Goal: Information Seeking & Learning: Learn about a topic

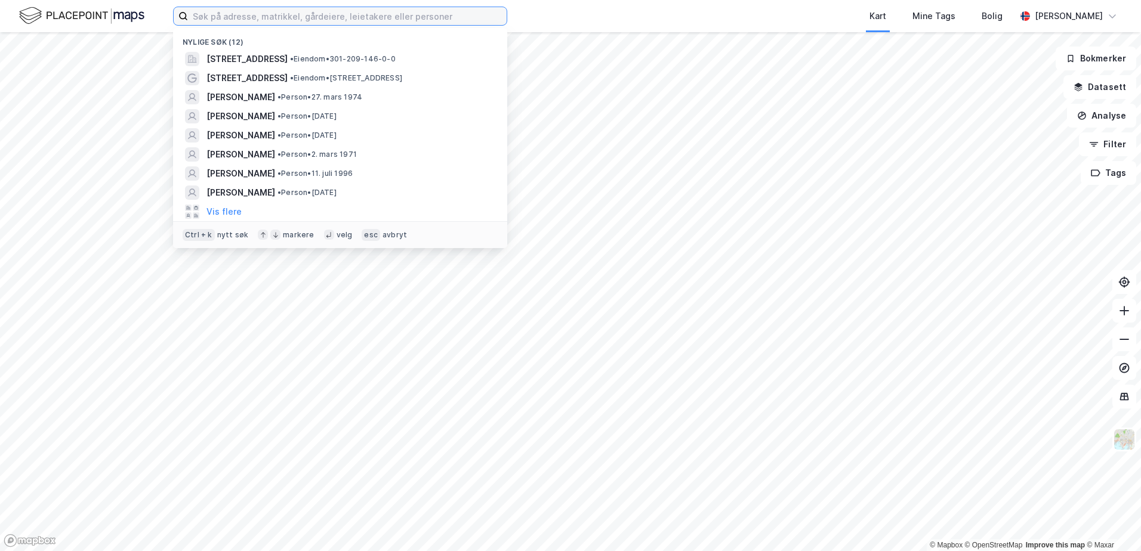
click at [352, 23] on input at bounding box center [347, 16] width 319 height 18
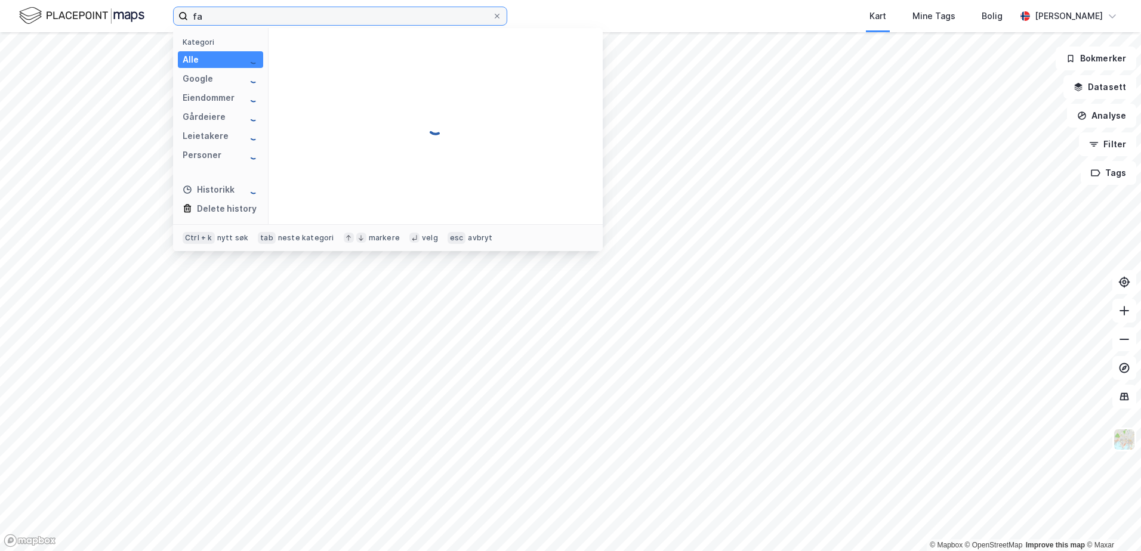
type input "f"
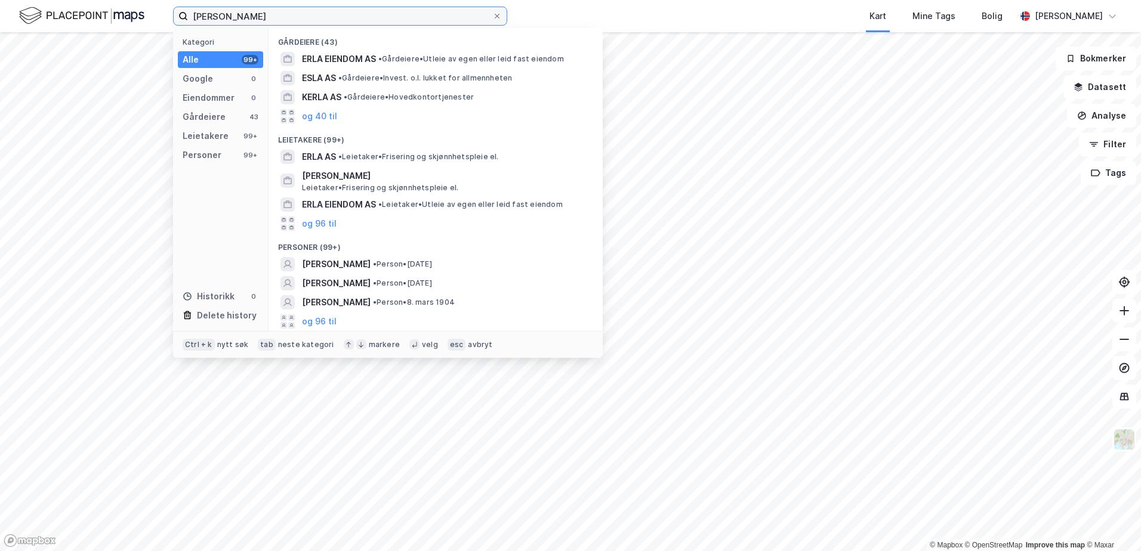
click at [141, 33] on div "[PERSON_NAME] Kategori Alle 99+ Google 0 Eiendommer 0 Gårdeiere 43 Leietakere 9…" at bounding box center [570, 275] width 1141 height 551
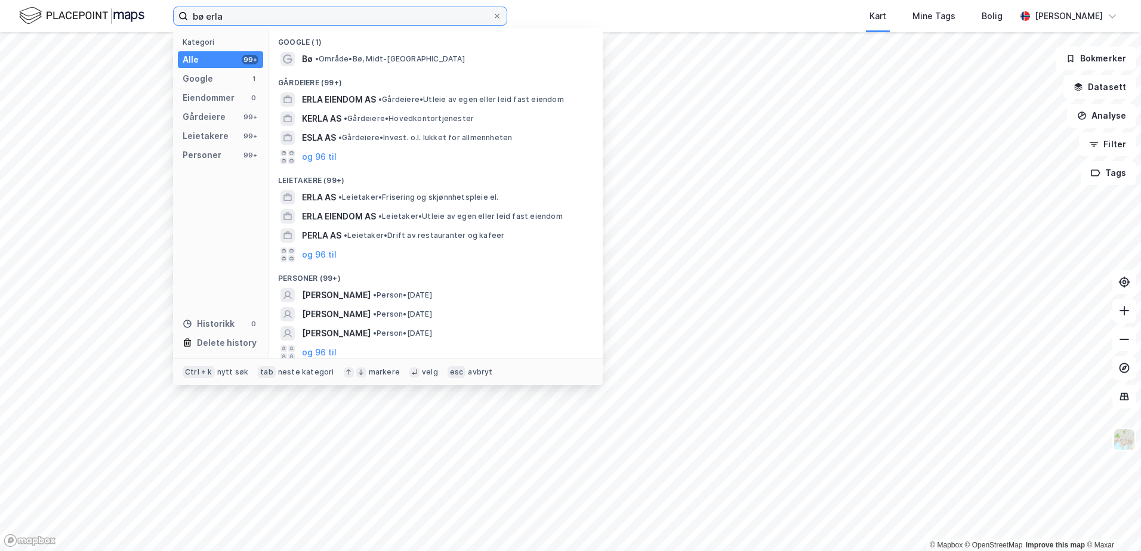
drag, startPoint x: 246, startPoint y: 13, endPoint x: 124, endPoint y: 26, distance: 123.0
click at [124, 26] on div "bø erla Kategori Alle 99+ Google 1 Eiendommer 0 Gårdeiere 99+ Leietakere 99+ Pe…" at bounding box center [570, 16] width 1141 height 32
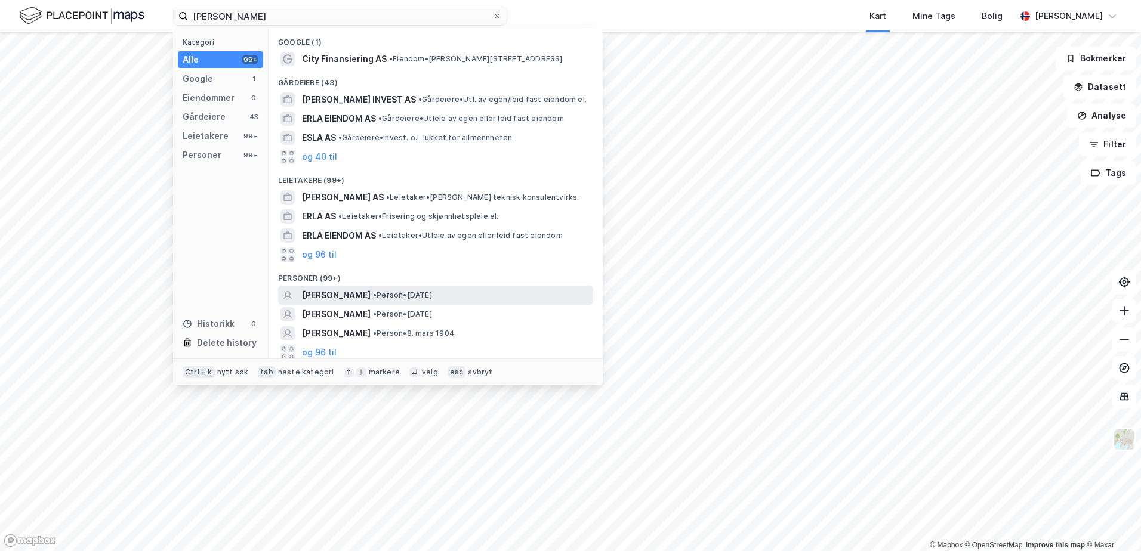
click at [321, 295] on span "[PERSON_NAME]" at bounding box center [336, 295] width 69 height 14
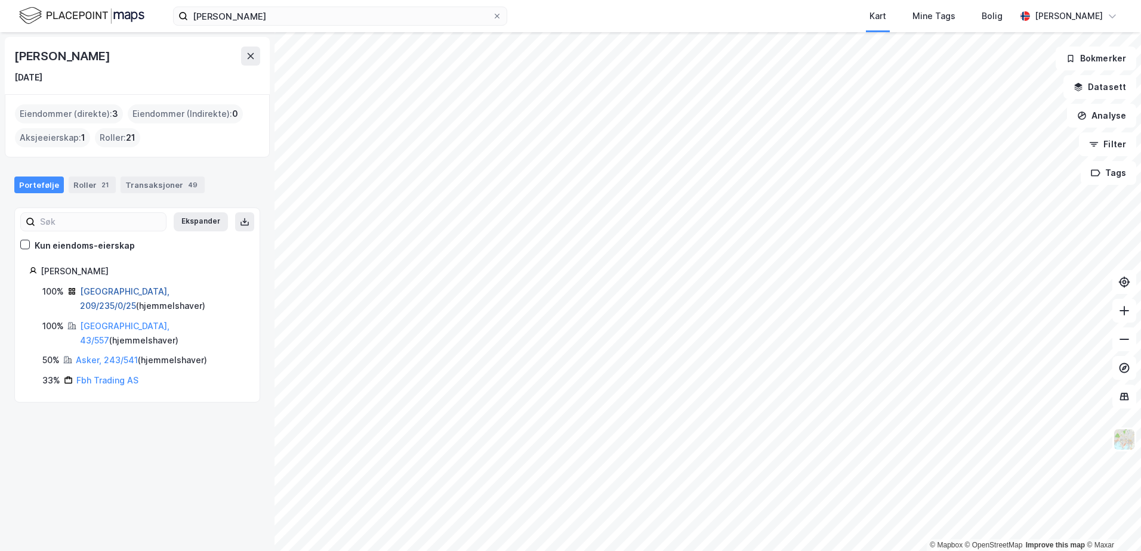
click at [122, 295] on link "[GEOGRAPHIC_DATA], 209/235/0/25" at bounding box center [125, 298] width 90 height 24
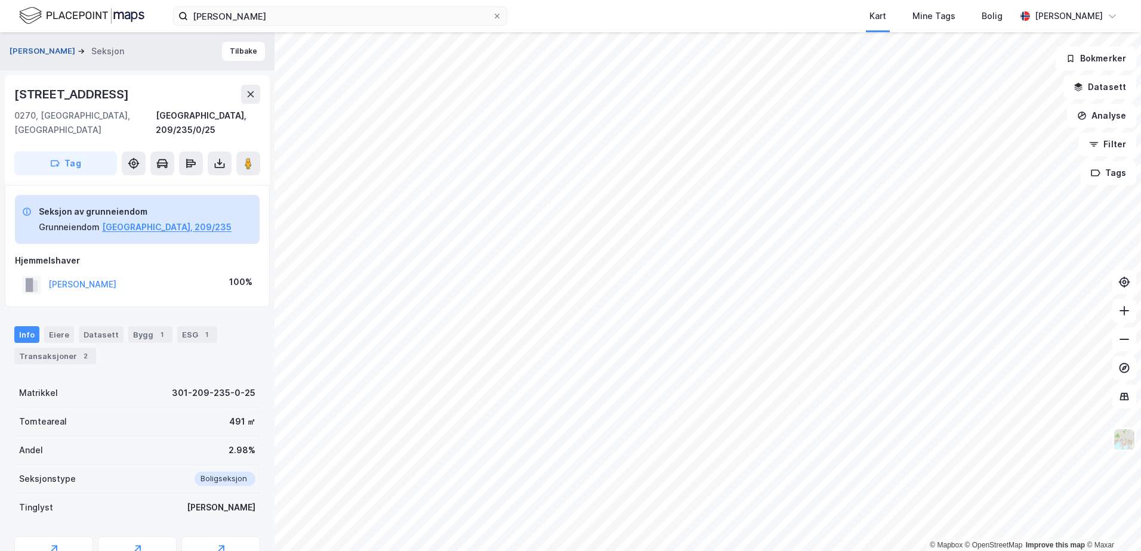
click at [37, 56] on button "[PERSON_NAME]" at bounding box center [44, 51] width 68 height 12
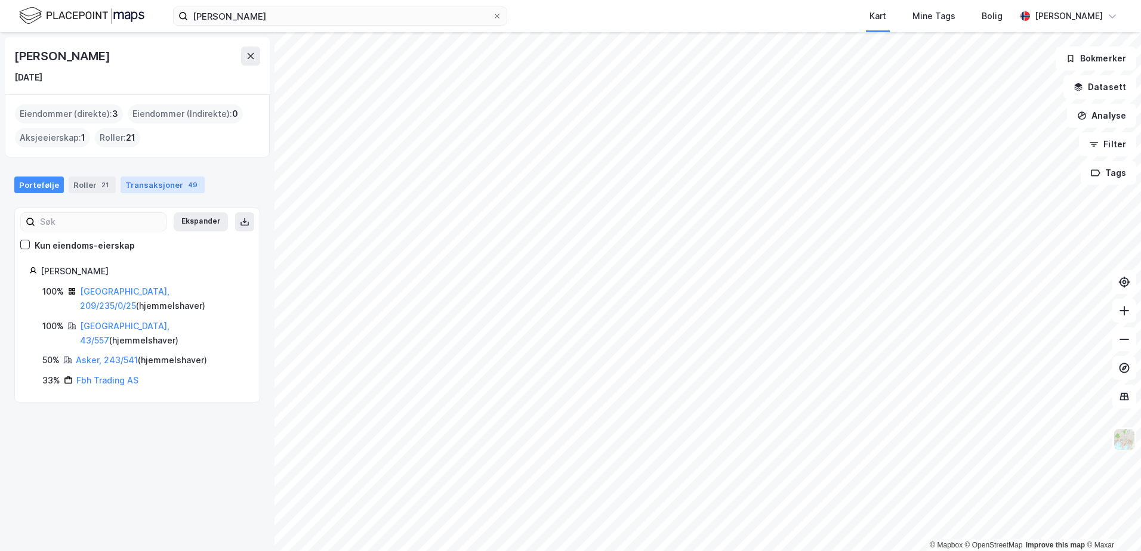
click at [149, 186] on div "Transaksjoner 49" at bounding box center [163, 185] width 84 height 17
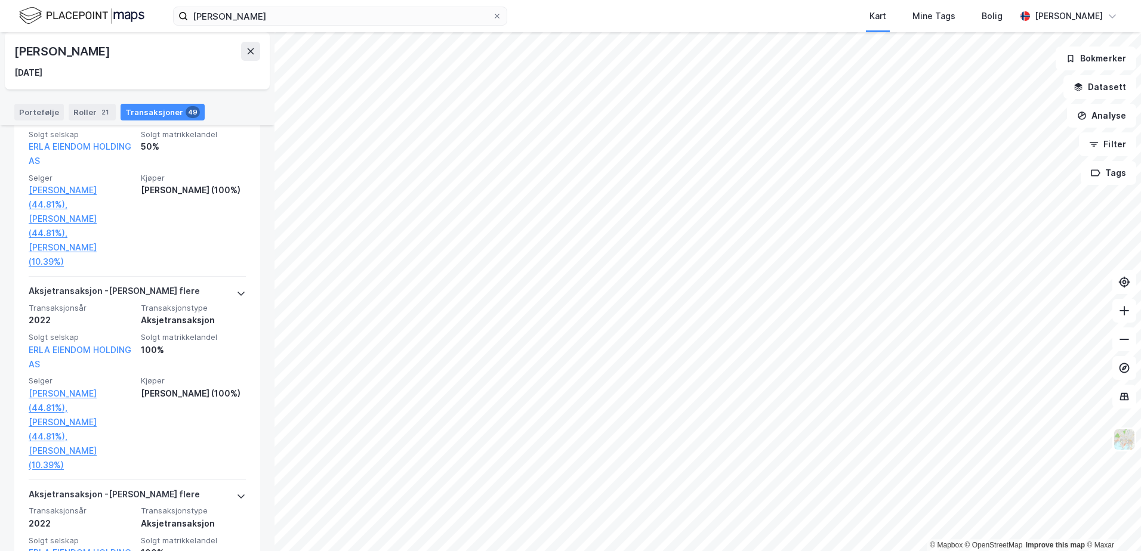
scroll to position [1432, 0]
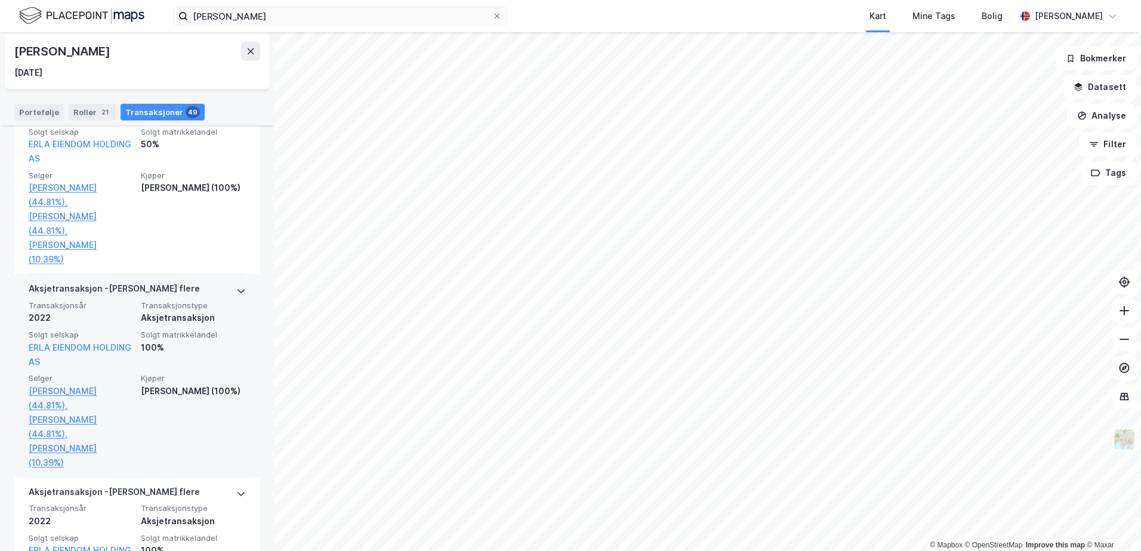
click at [169, 396] on div "Kjøper Erla Kim (100%)" at bounding box center [193, 422] width 105 height 96
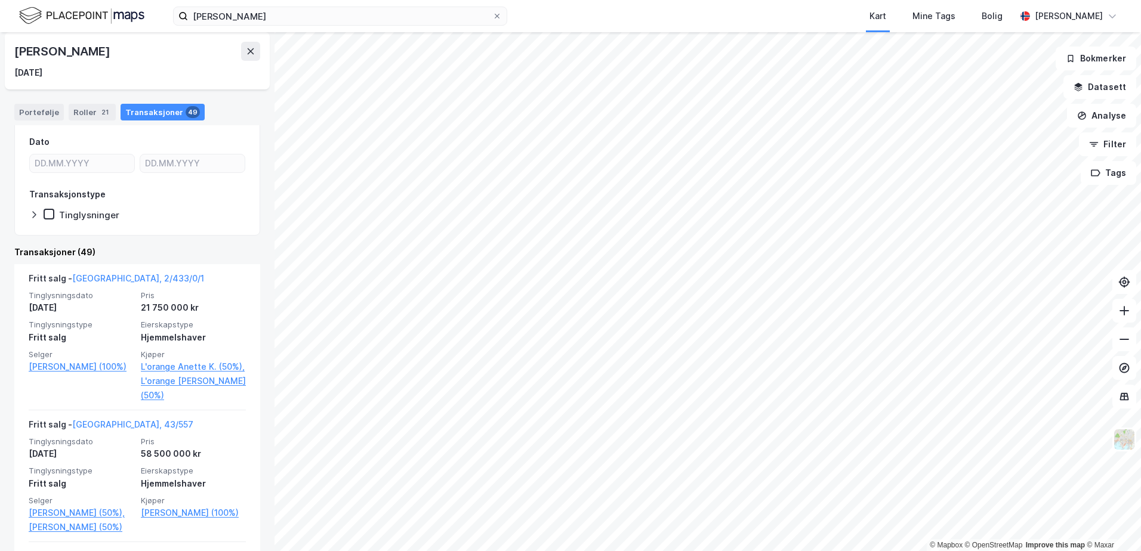
scroll to position [0, 0]
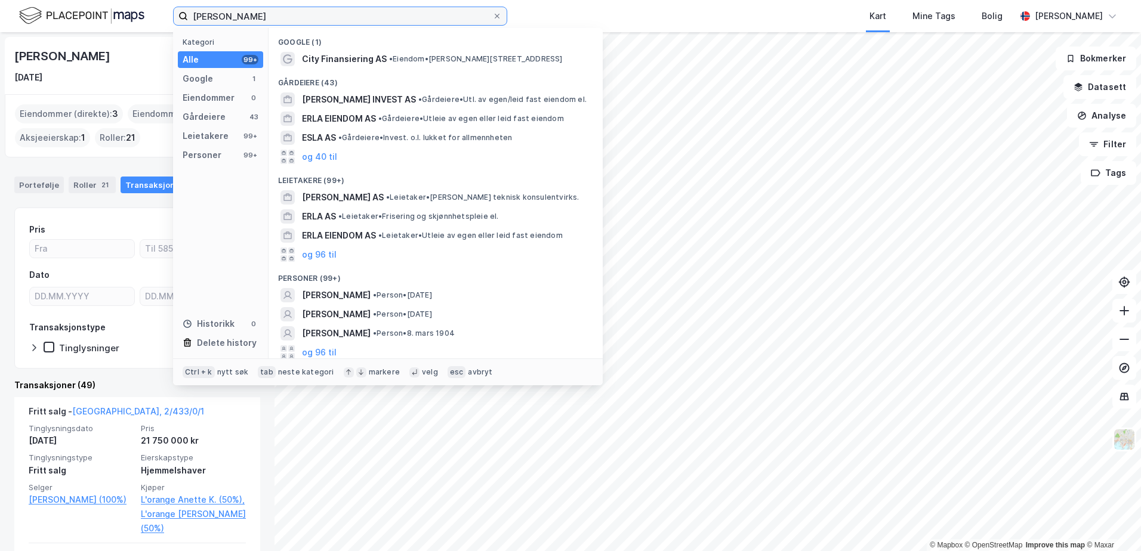
click at [246, 16] on input "fabian erla" at bounding box center [340, 16] width 304 height 18
drag, startPoint x: 246, startPoint y: 16, endPoint x: 141, endPoint y: 7, distance: 105.4
click at [141, 7] on div "fabian erla Kategori Alle 99+ Google 1 Eiendommer 0 Gårdeiere 43 Leietakere 99+…" at bounding box center [570, 16] width 1141 height 32
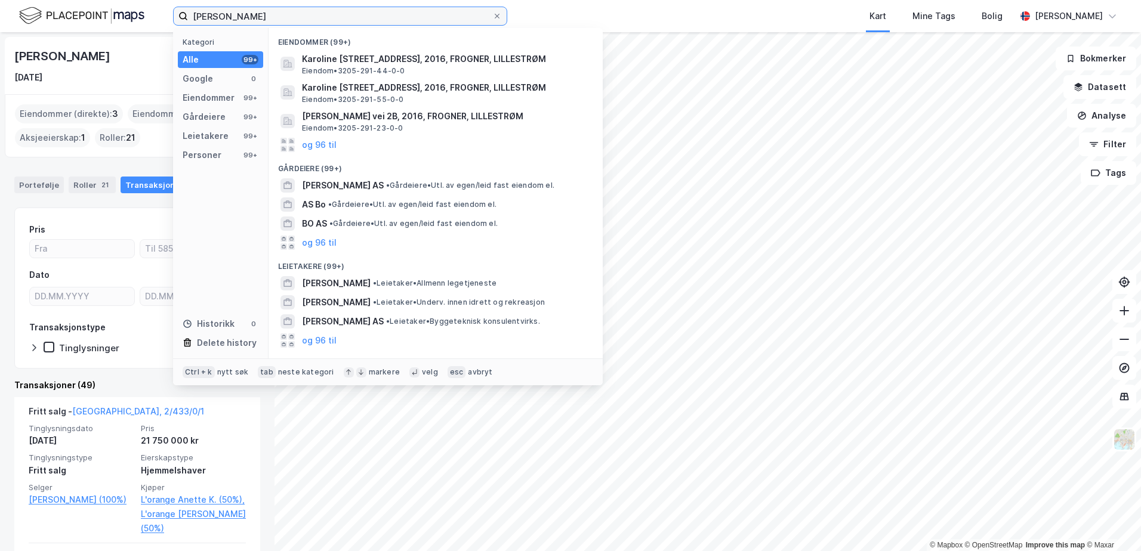
type input "Karoline bø"
click at [304, 344] on button "og 96 til" at bounding box center [319, 341] width 35 height 14
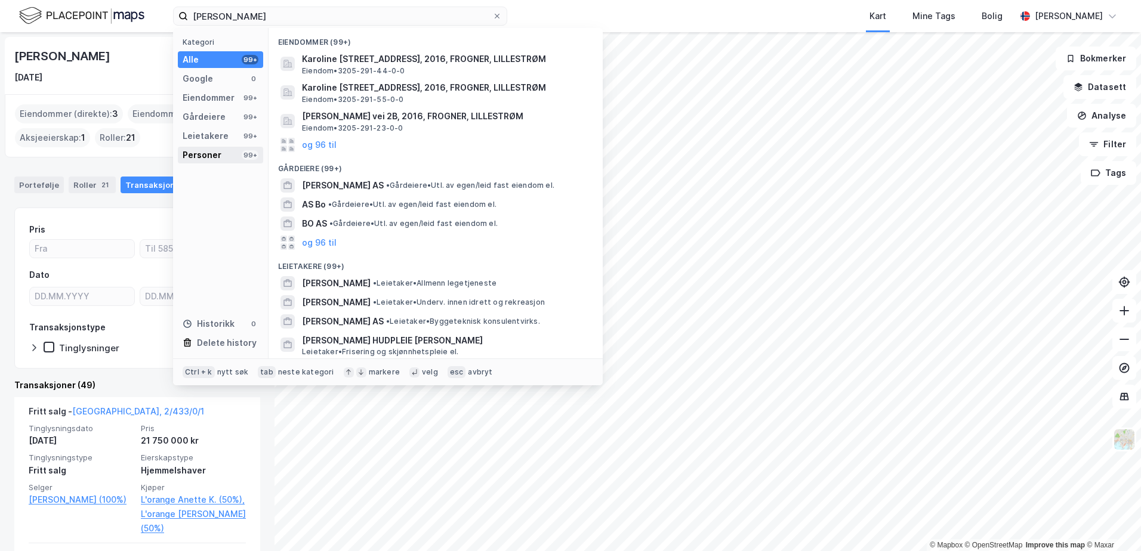
click at [227, 160] on div "Personer 99+" at bounding box center [220, 155] width 85 height 17
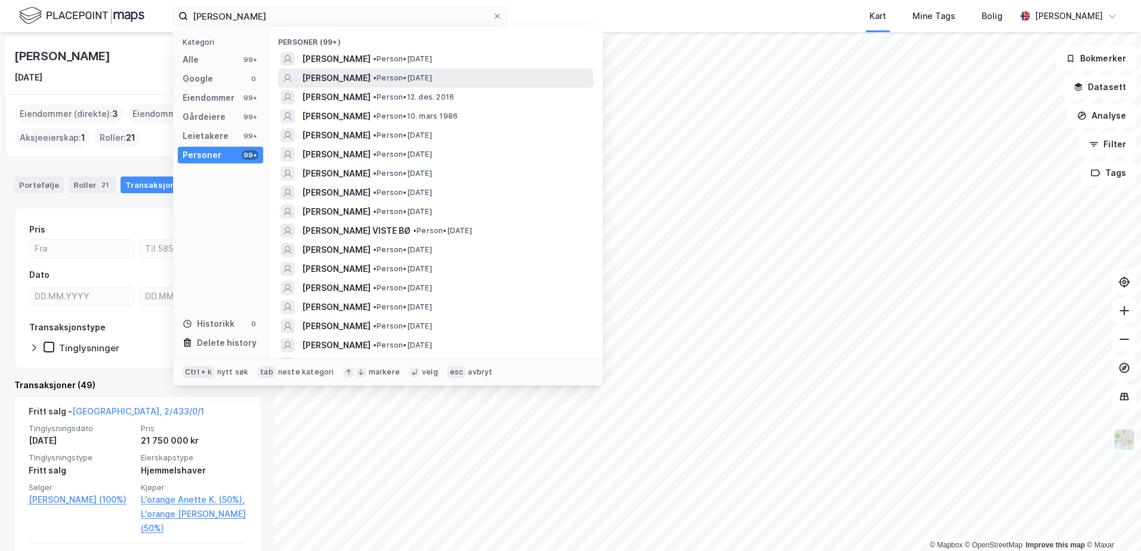
drag, startPoint x: 335, startPoint y: 80, endPoint x: 323, endPoint y: 80, distance: 11.9
click at [323, 80] on span "[PERSON_NAME]" at bounding box center [336, 78] width 69 height 14
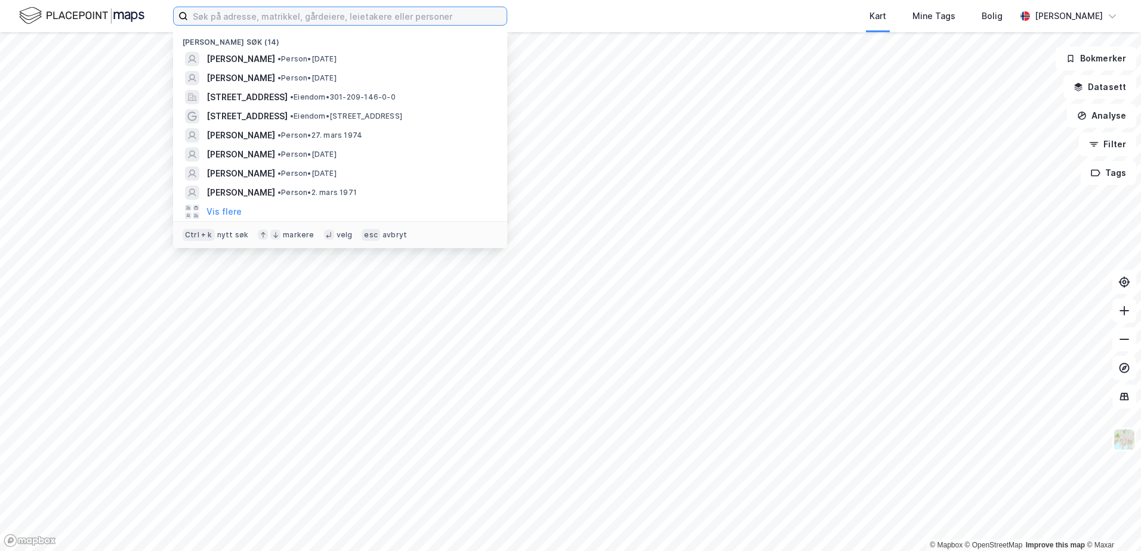
click at [269, 20] on input at bounding box center [347, 16] width 319 height 18
click at [229, 81] on span "[PERSON_NAME]" at bounding box center [240, 78] width 69 height 14
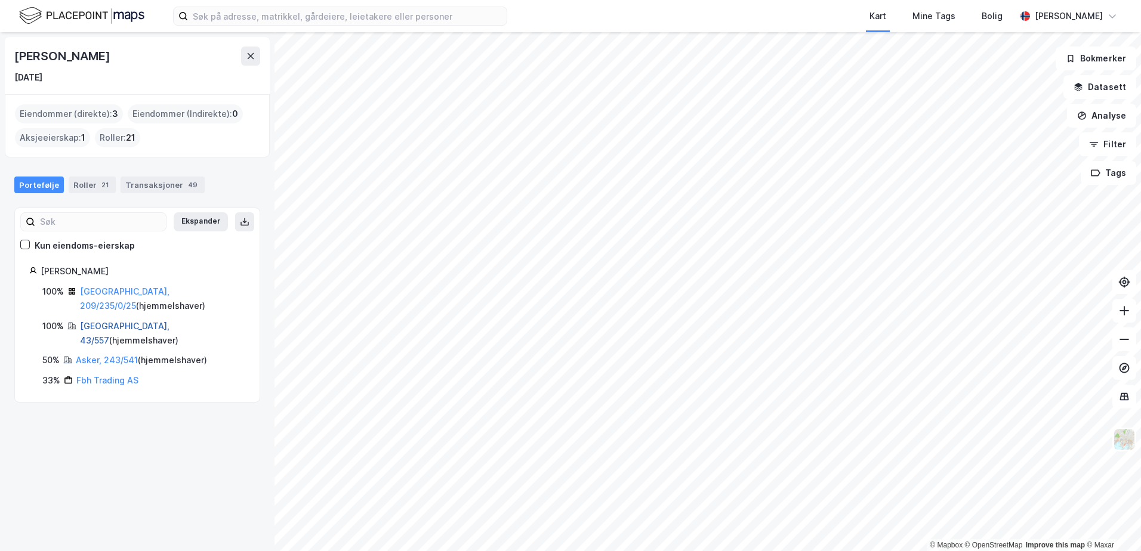
click at [98, 321] on link "[GEOGRAPHIC_DATA], 43/557" at bounding box center [125, 333] width 90 height 24
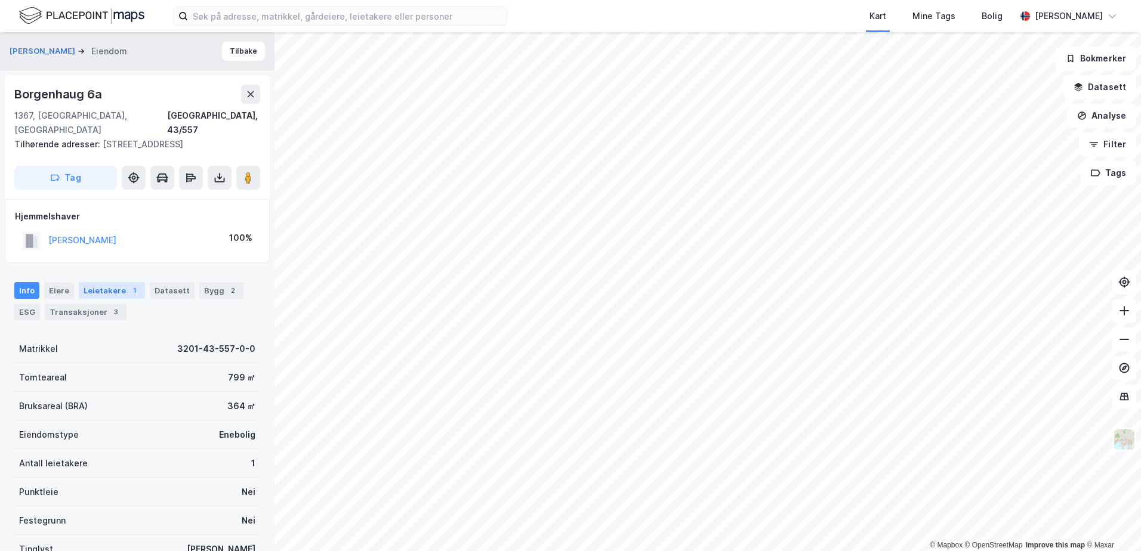
click at [103, 283] on div "Leietakere 1" at bounding box center [112, 290] width 66 height 17
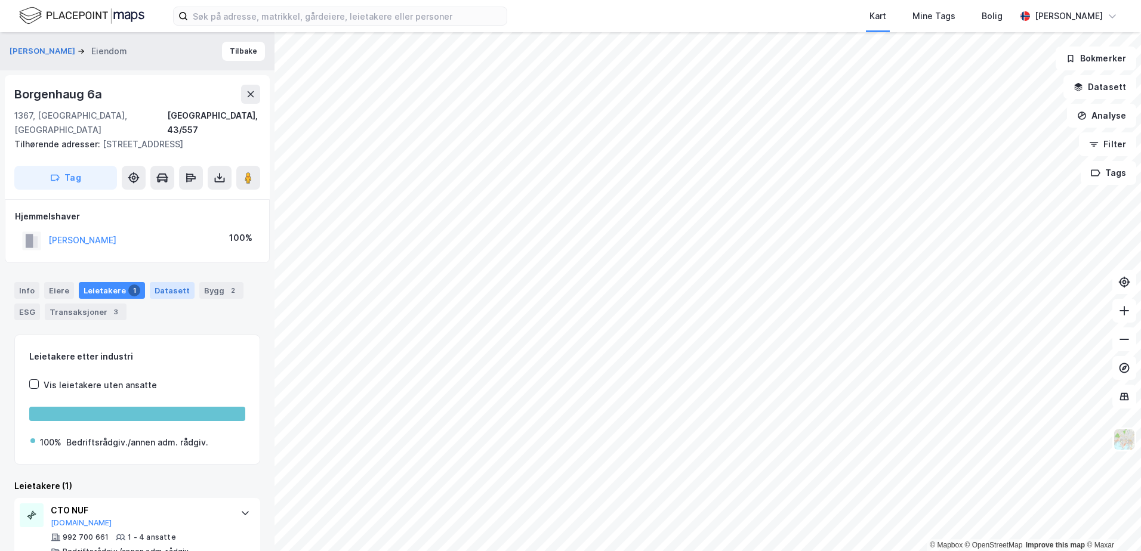
scroll to position [11, 0]
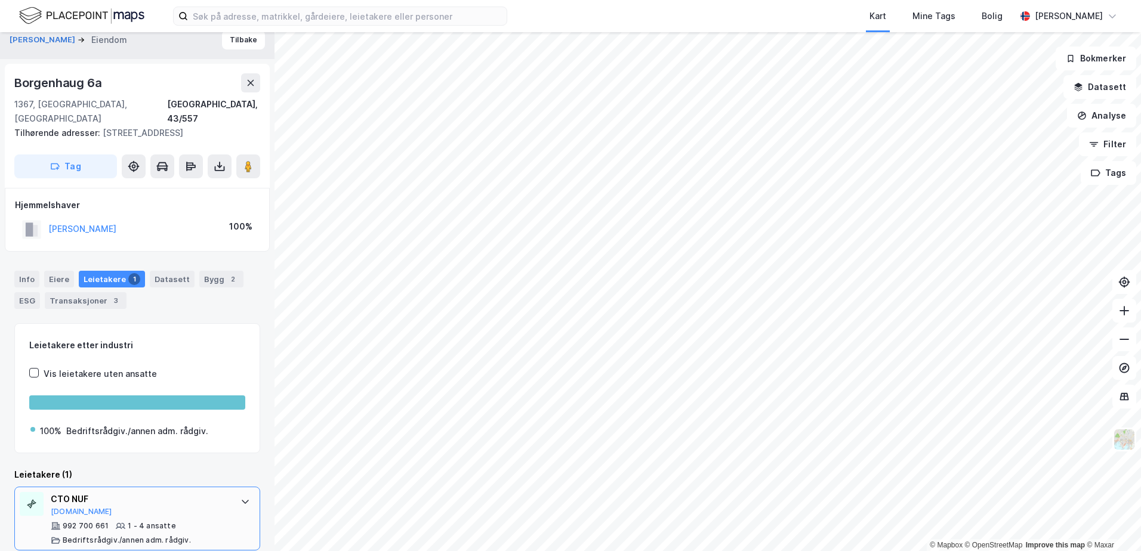
click at [62, 492] on div "CTO NUF" at bounding box center [140, 499] width 178 height 14
click at [209, 500] on div "CTO NUF [DOMAIN_NAME]" at bounding box center [140, 504] width 178 height 25
click at [70, 492] on div "CTO NUF" at bounding box center [140, 499] width 178 height 14
click at [66, 507] on button "[DOMAIN_NAME]" at bounding box center [81, 512] width 61 height 10
click at [175, 271] on div "Datasett" at bounding box center [172, 279] width 45 height 17
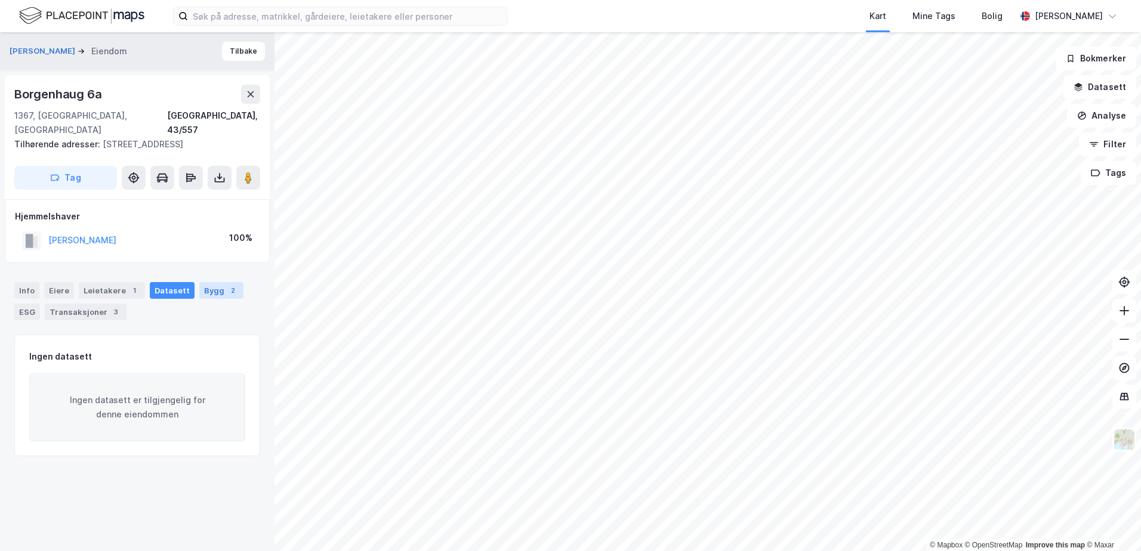
click at [221, 282] on div "Bygg 2" at bounding box center [221, 290] width 44 height 17
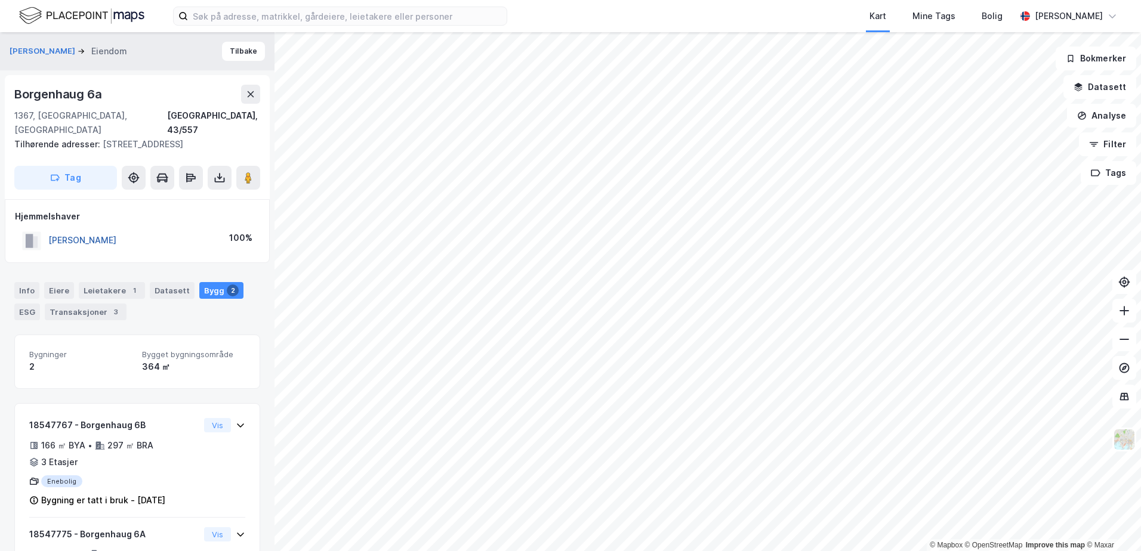
click at [0, 0] on button "[PERSON_NAME]" at bounding box center [0, 0] width 0 height 0
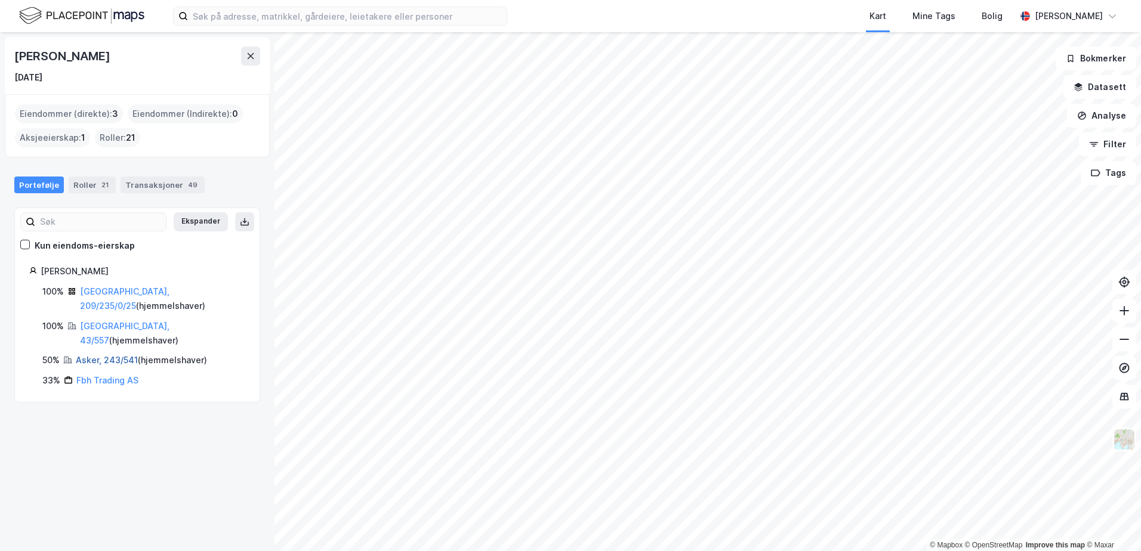
click at [97, 355] on link "Asker, 243/541" at bounding box center [107, 360] width 62 height 10
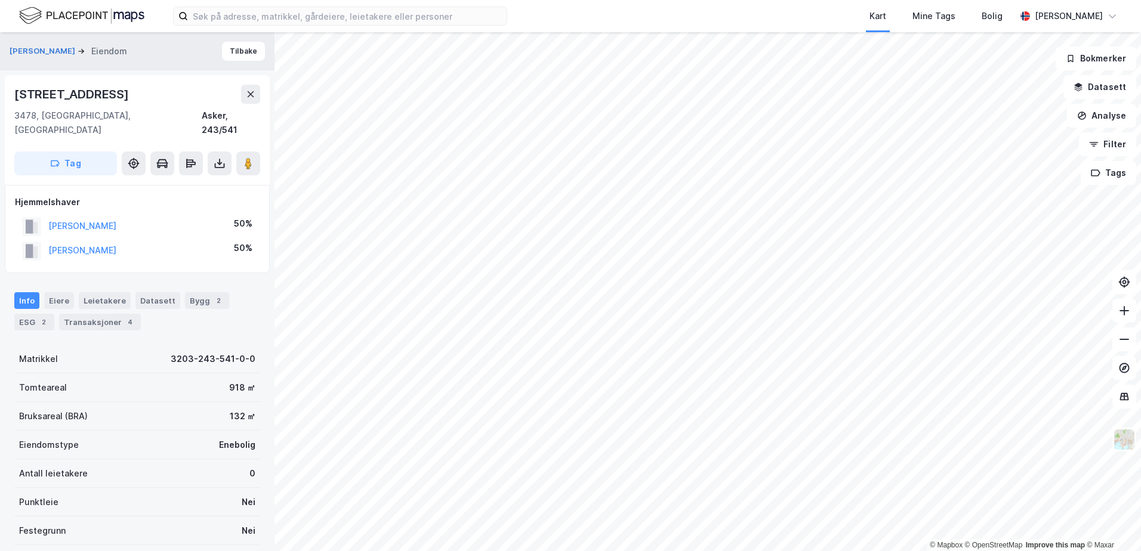
scroll to position [1, 0]
click at [61, 292] on div "Eiere" at bounding box center [59, 300] width 30 height 17
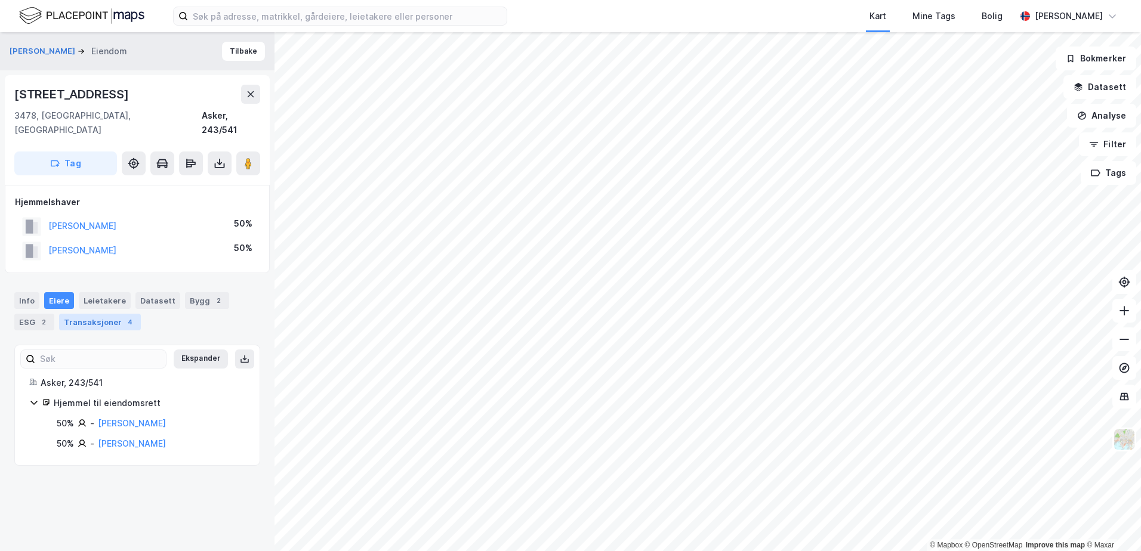
click at [97, 314] on div "Transaksjoner 4" at bounding box center [100, 322] width 82 height 17
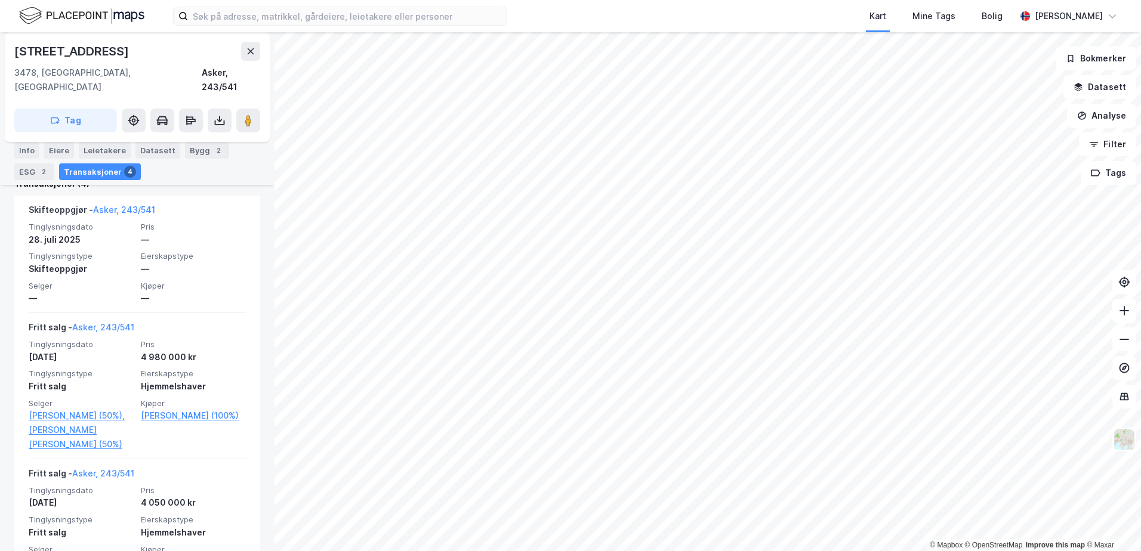
scroll to position [454, 0]
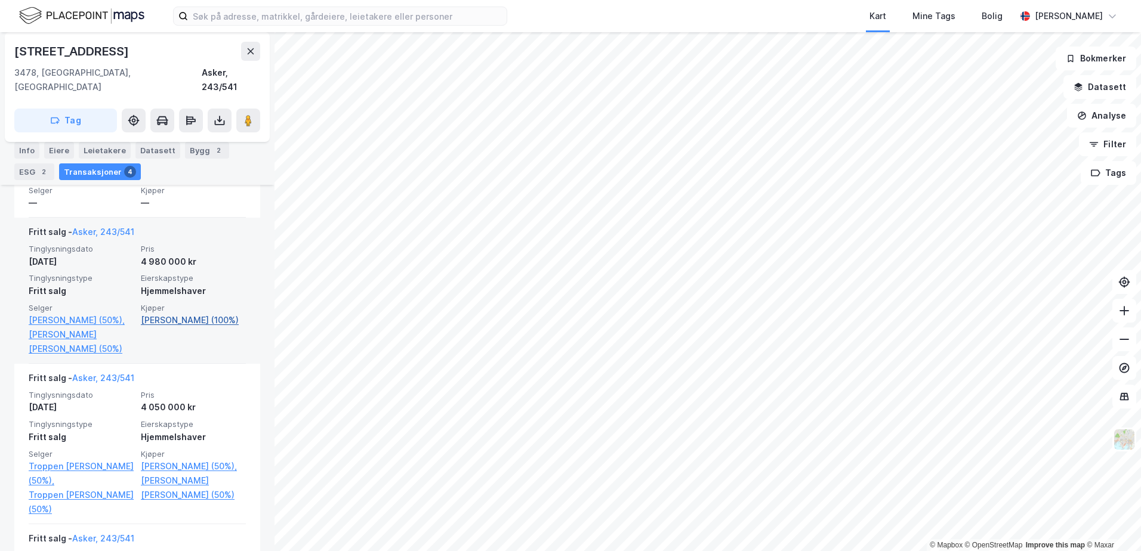
click at [149, 313] on link "[PERSON_NAME] (100%)" at bounding box center [193, 320] width 105 height 14
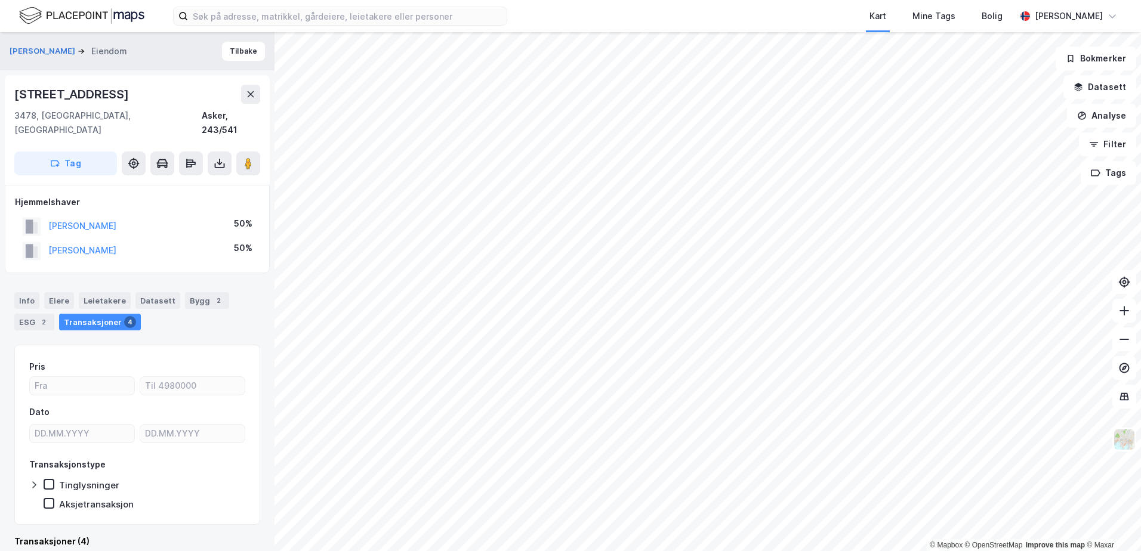
scroll to position [2, 0]
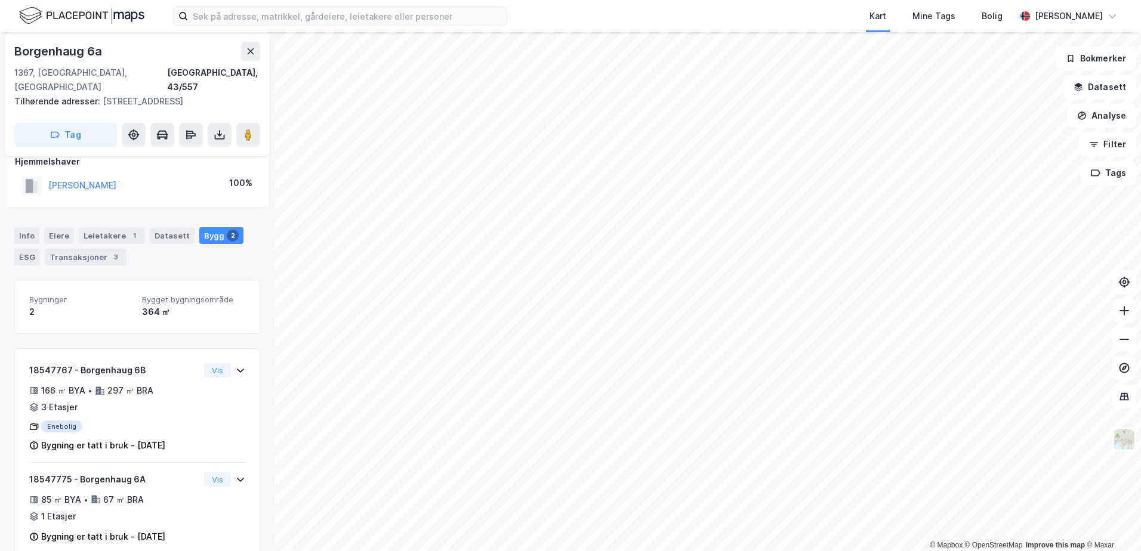
scroll to position [24, 0]
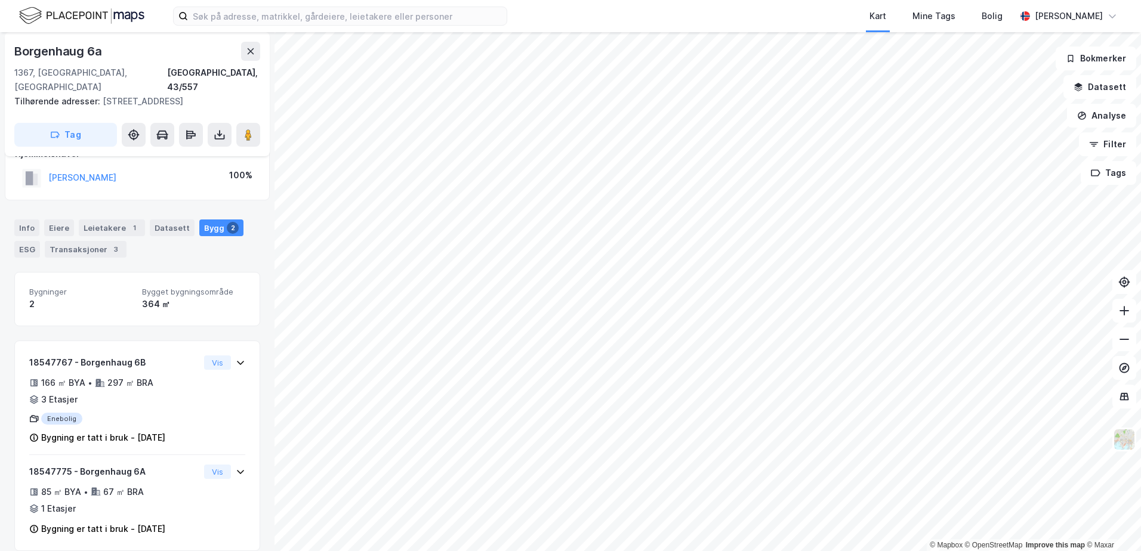
drag, startPoint x: 271, startPoint y: 540, endPoint x: 63, endPoint y: 212, distance: 387.4
click at [63, 220] on div "Eiere" at bounding box center [59, 228] width 30 height 17
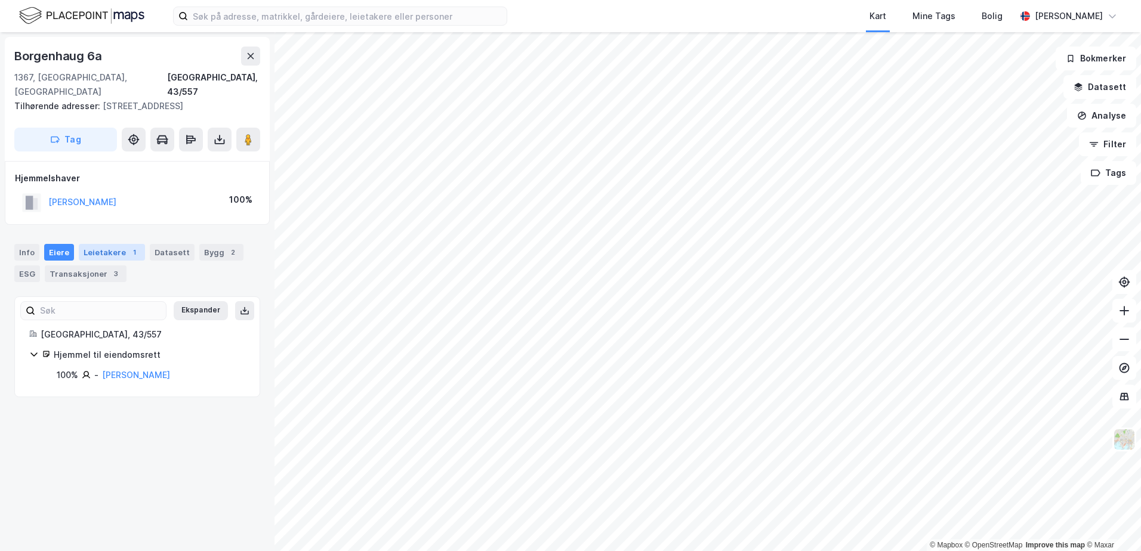
click at [105, 244] on div "Leietakere 1" at bounding box center [112, 252] width 66 height 17
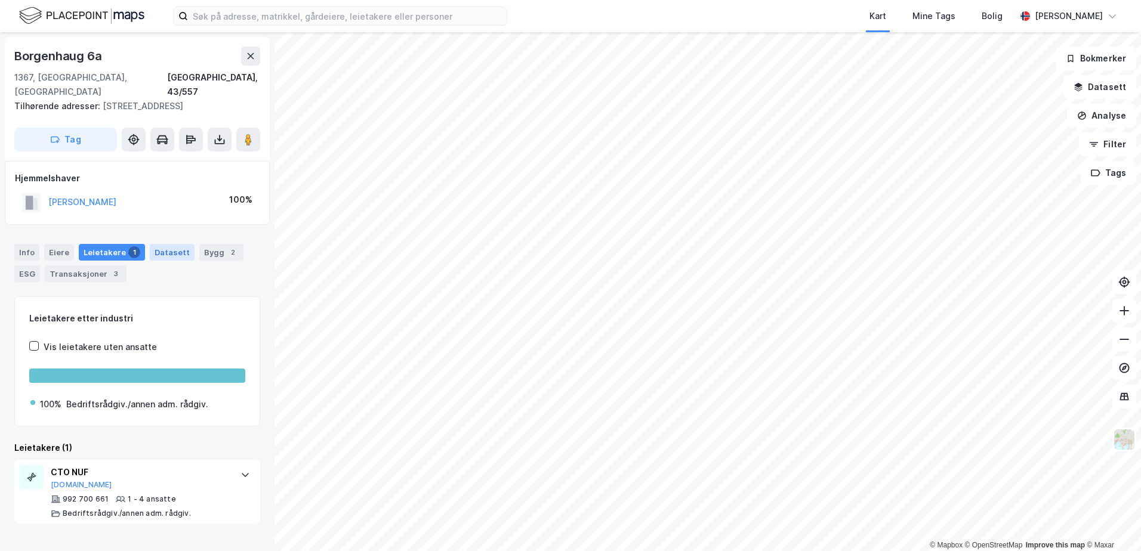
click at [162, 244] on div "Datasett" at bounding box center [172, 252] width 45 height 17
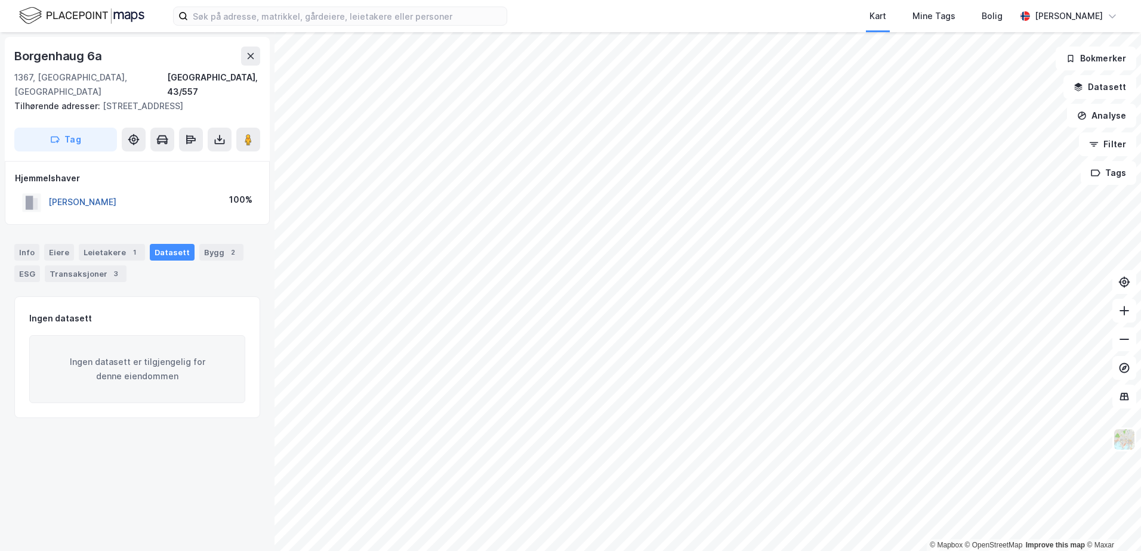
click at [0, 0] on button "[PERSON_NAME]" at bounding box center [0, 0] width 0 height 0
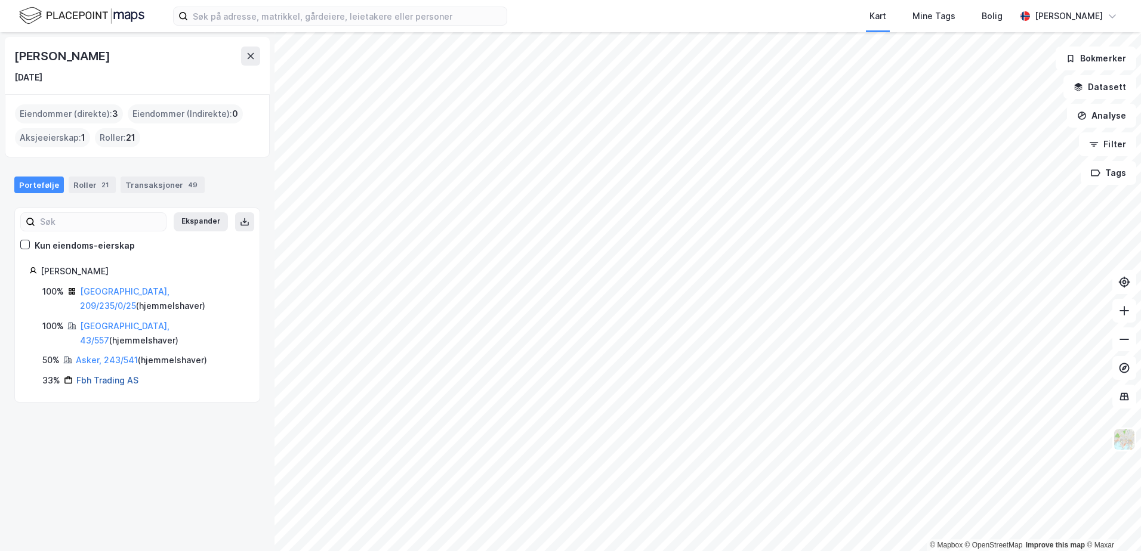
click at [96, 375] on link "Fbh Trading AS" at bounding box center [107, 380] width 62 height 10
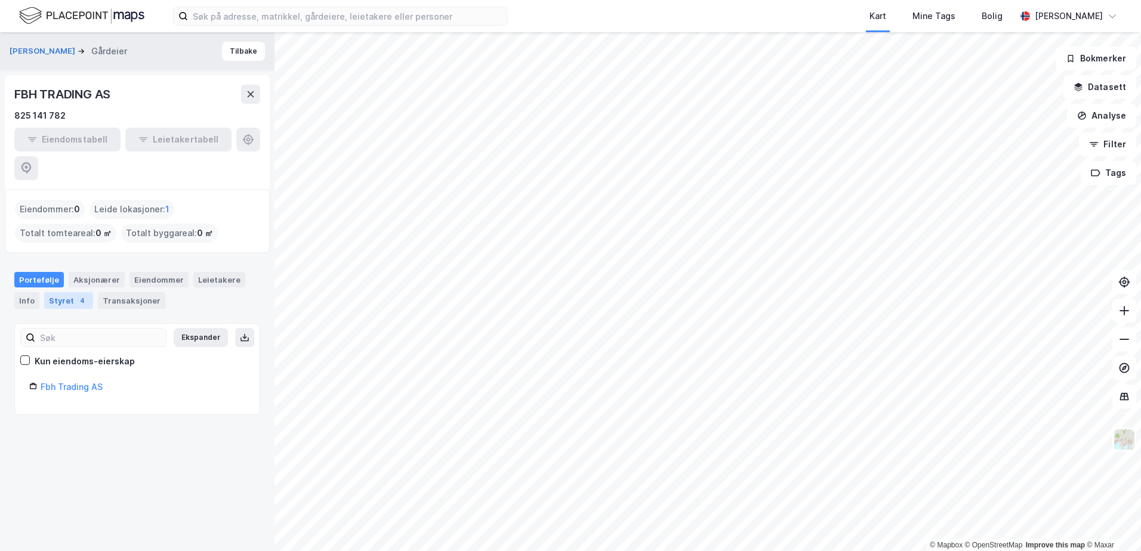
click at [67, 292] on div "Styret 4" at bounding box center [68, 300] width 49 height 17
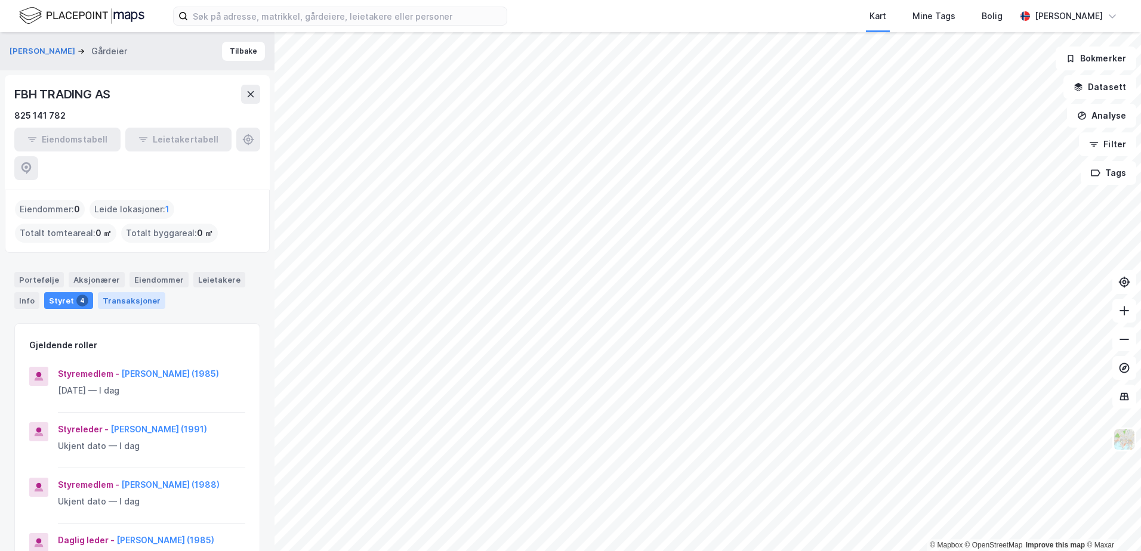
click at [116, 292] on div "Transaksjoner" at bounding box center [131, 300] width 67 height 17
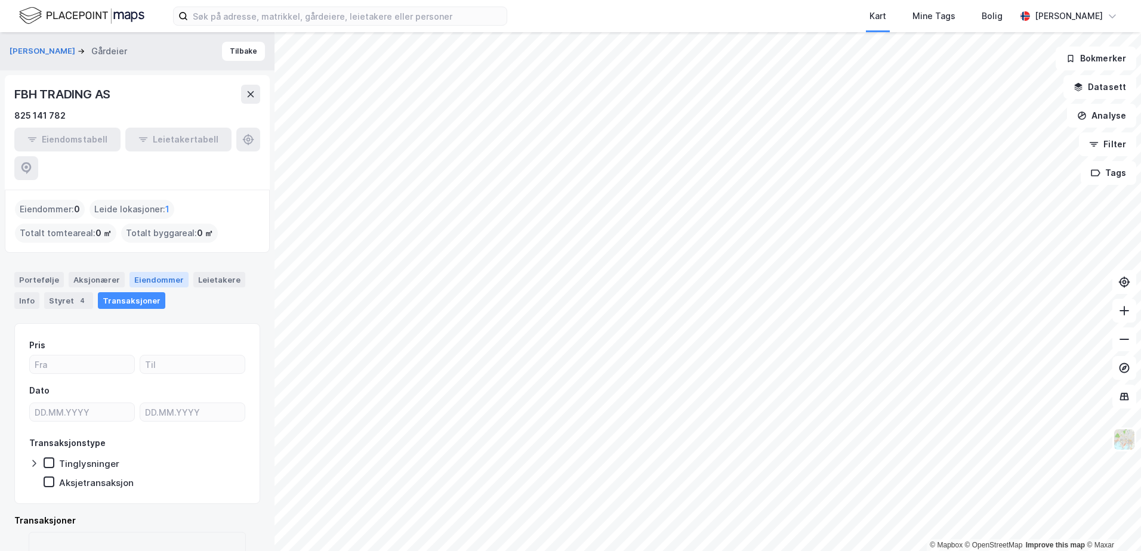
click at [152, 272] on div "Eiendommer" at bounding box center [159, 280] width 59 height 16
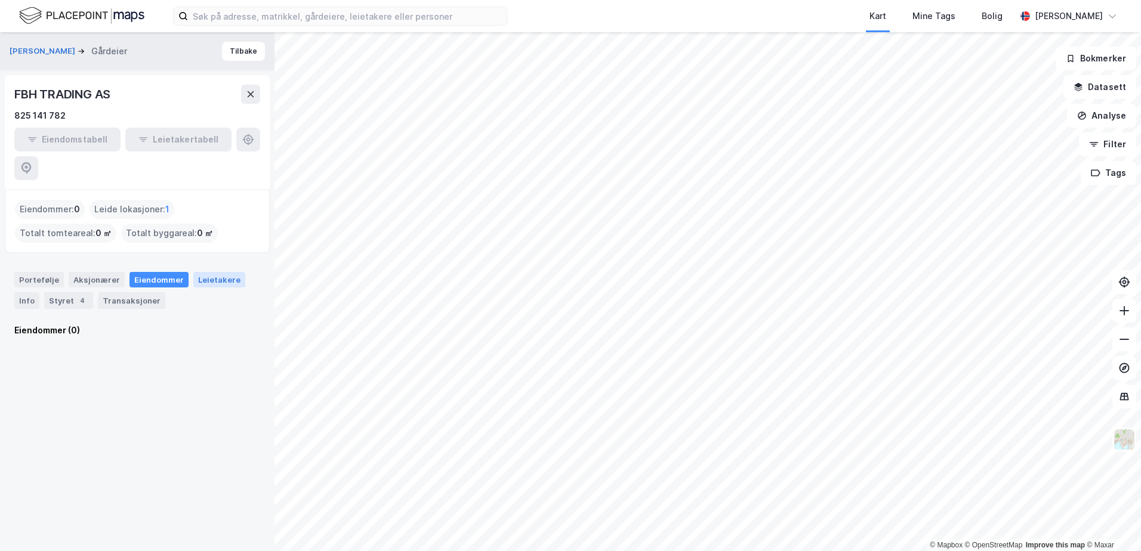
click at [218, 272] on div "Leietakere" at bounding box center [219, 280] width 52 height 16
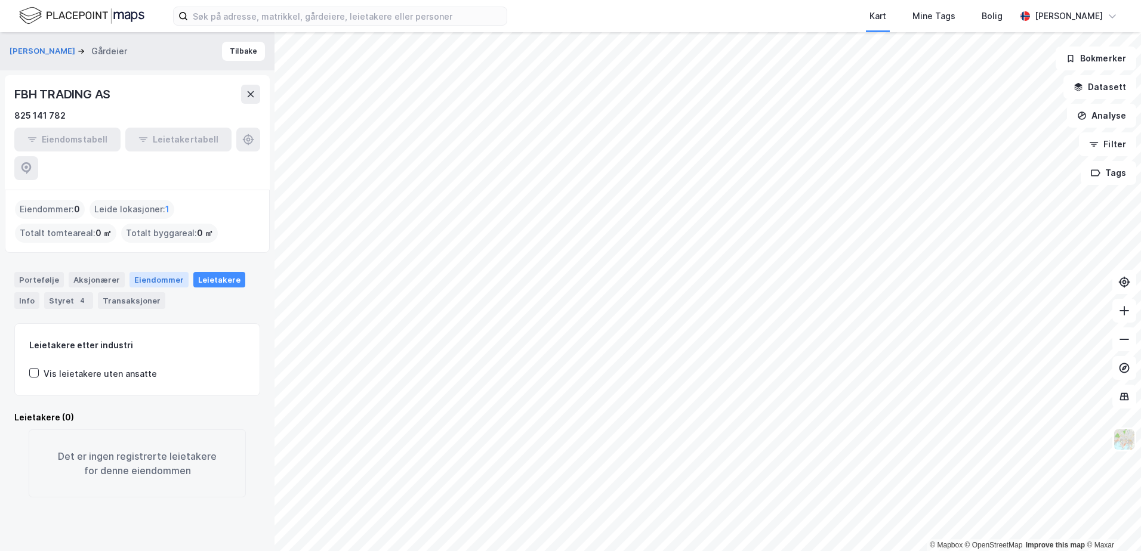
click at [167, 272] on div "Eiendommer" at bounding box center [159, 280] width 59 height 16
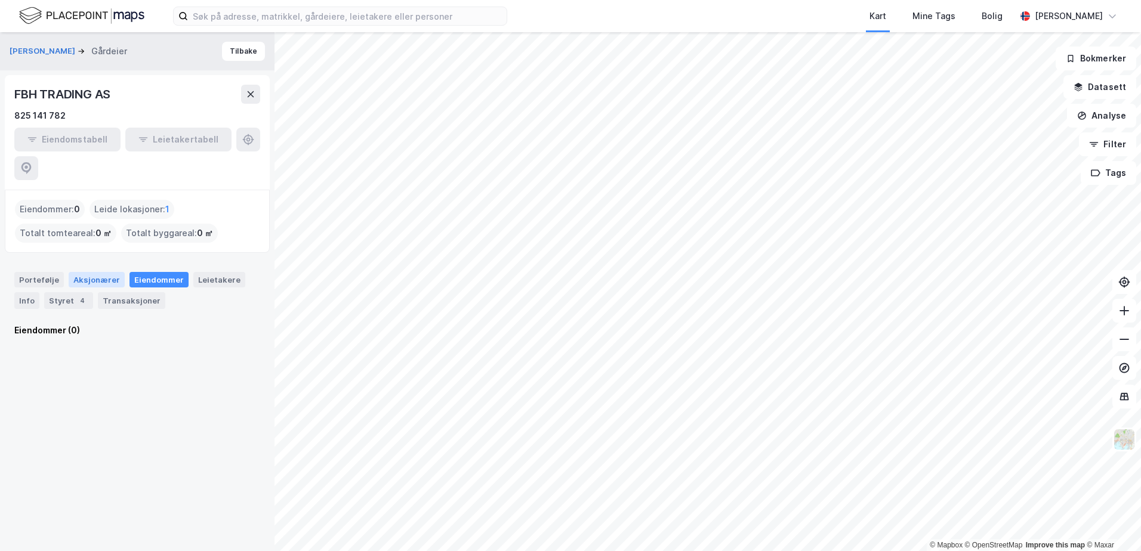
click at [100, 272] on div "Aksjonærer" at bounding box center [97, 280] width 56 height 16
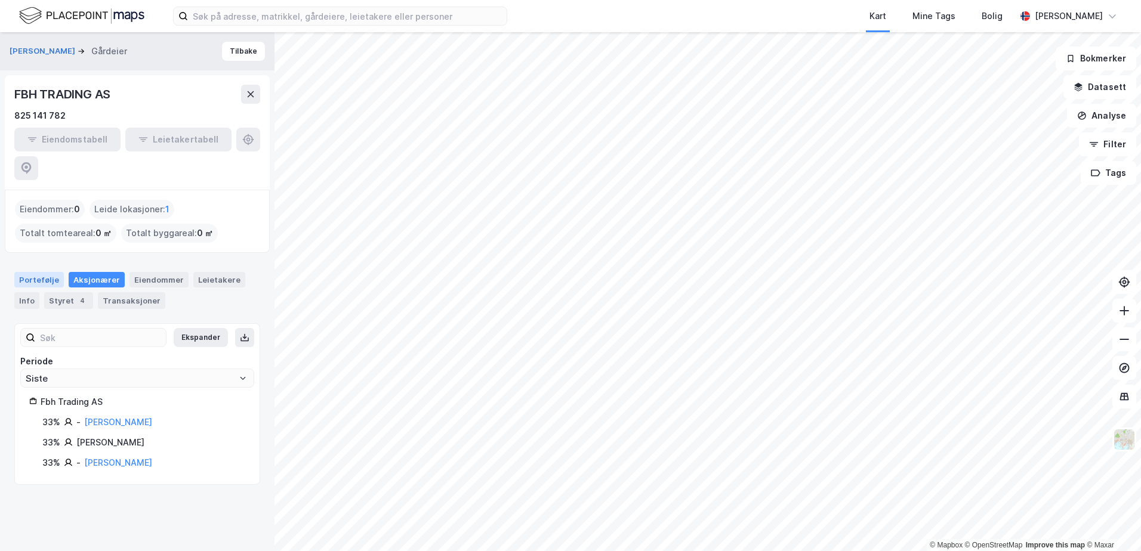
click at [36, 272] on div "Portefølje" at bounding box center [39, 280] width 50 height 16
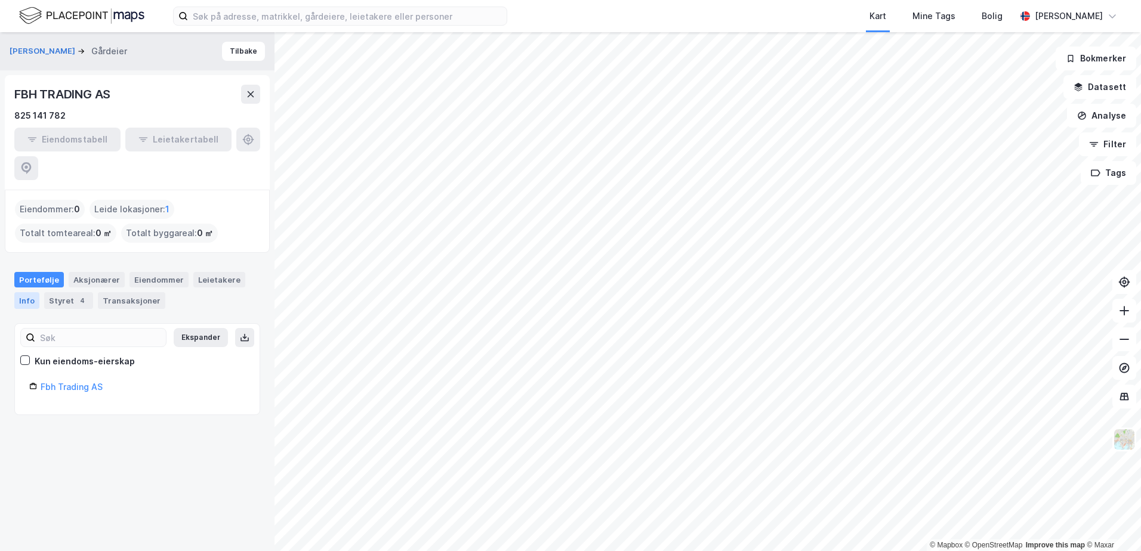
click at [23, 292] on div "Info" at bounding box center [26, 300] width 25 height 17
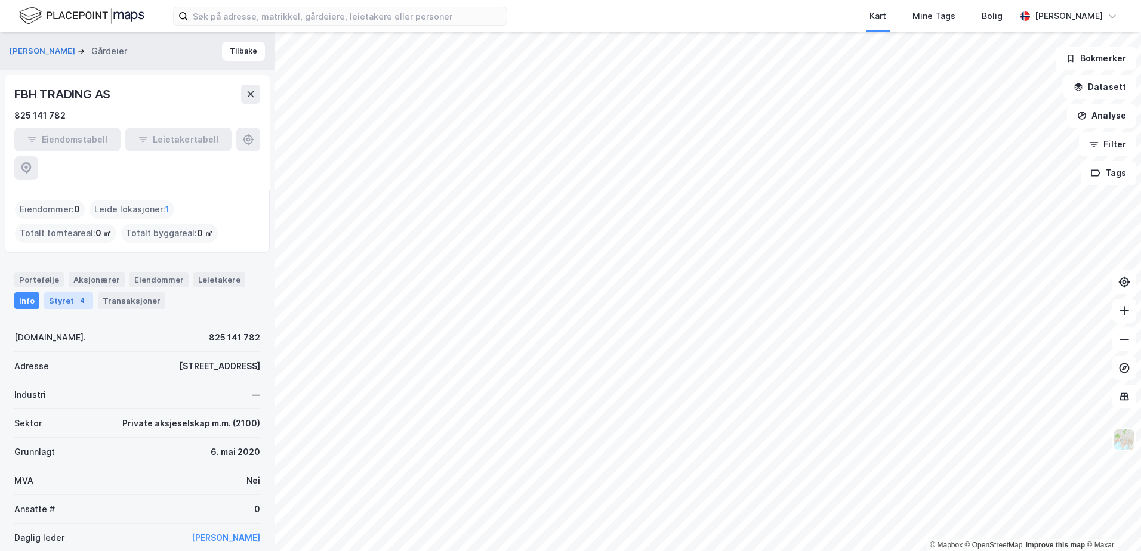
click at [66, 292] on div "Styret 4" at bounding box center [68, 300] width 49 height 17
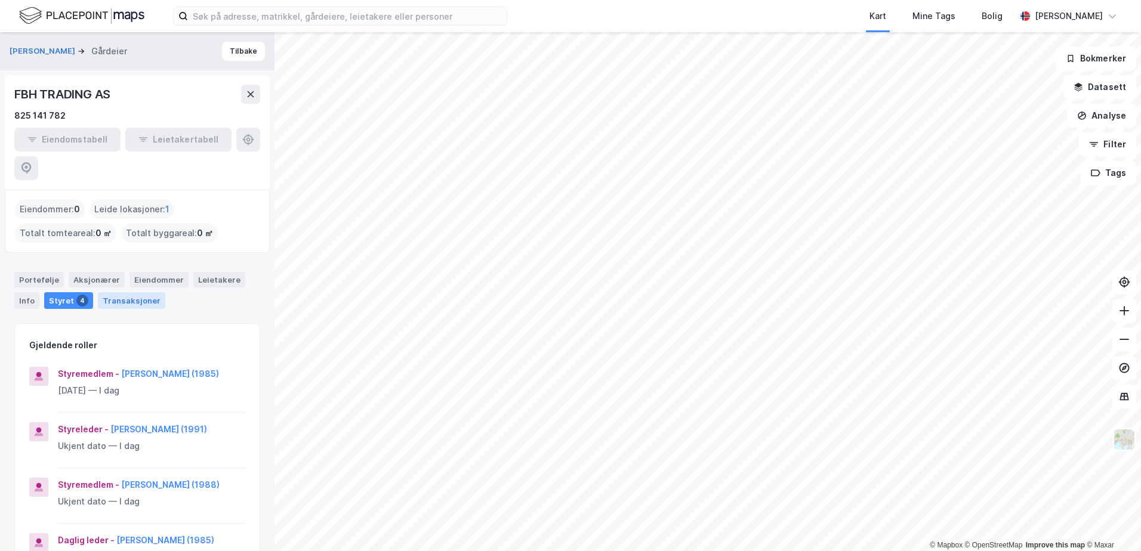
click at [116, 292] on div "Transaksjoner" at bounding box center [131, 300] width 67 height 17
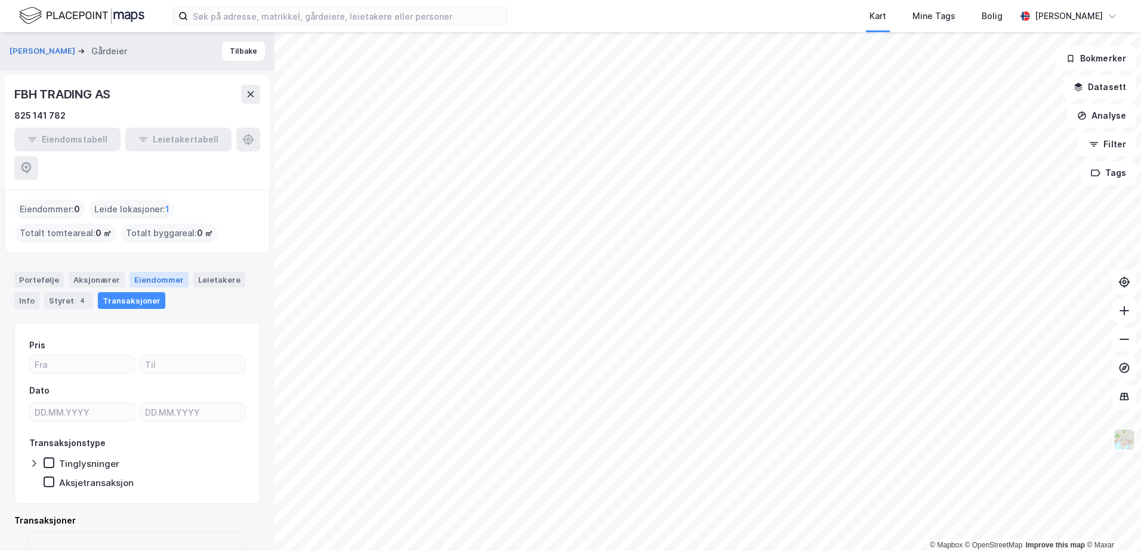
click at [162, 272] on div "Eiendommer" at bounding box center [159, 280] width 59 height 16
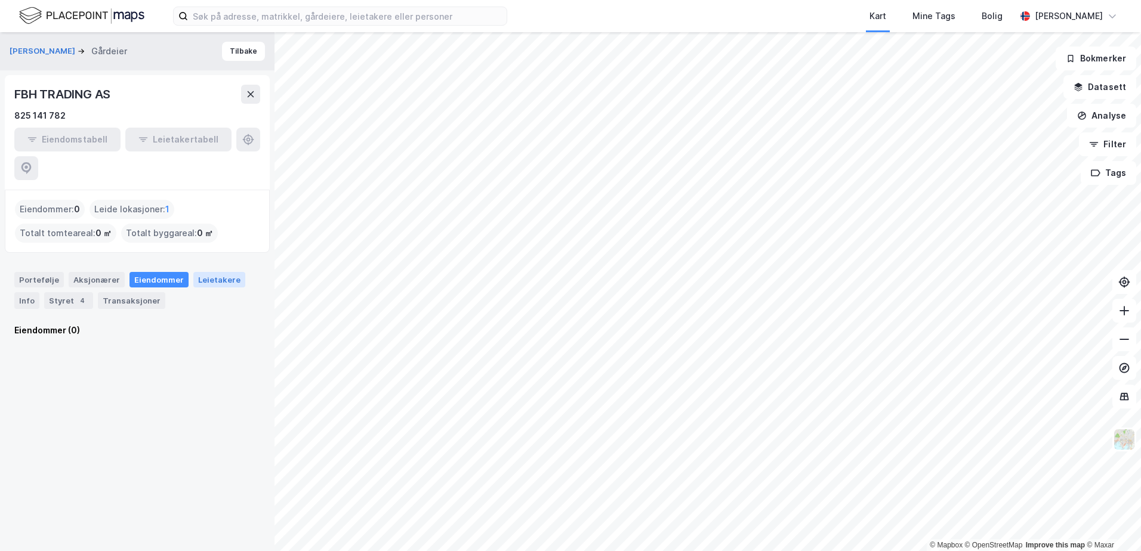
click at [215, 272] on div "Leietakere" at bounding box center [219, 280] width 52 height 16
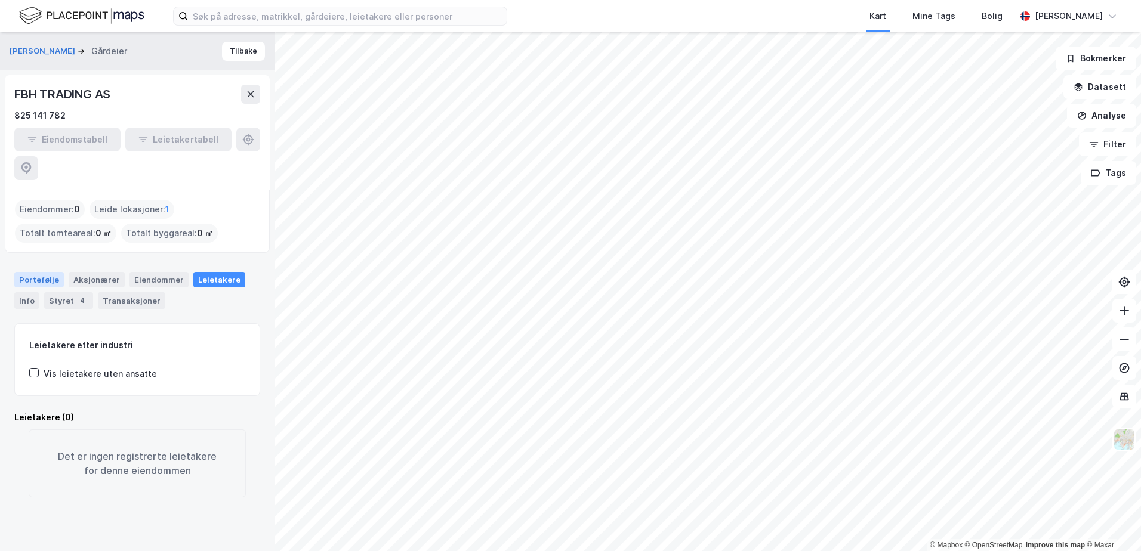
click at [47, 272] on div "Portefølje" at bounding box center [39, 280] width 50 height 16
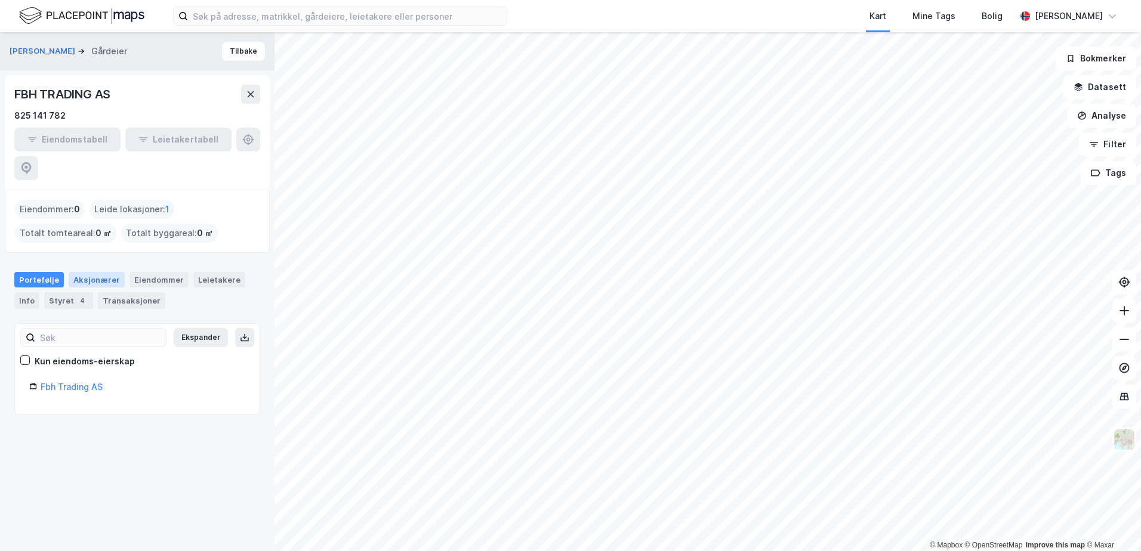
click at [90, 272] on div "Aksjonærer" at bounding box center [97, 280] width 56 height 16
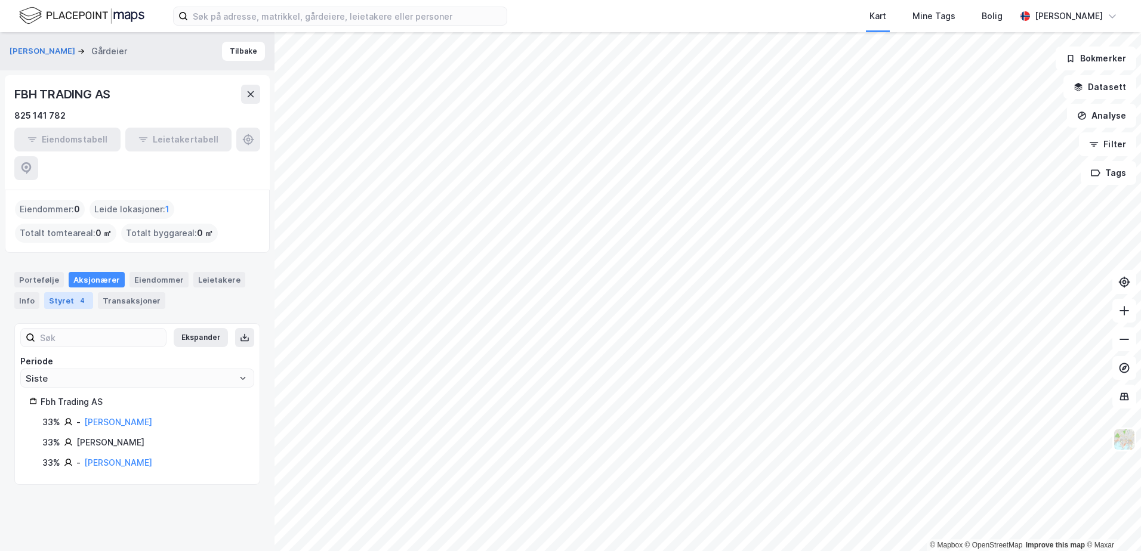
click at [76, 295] on div "4" at bounding box center [82, 301] width 12 height 12
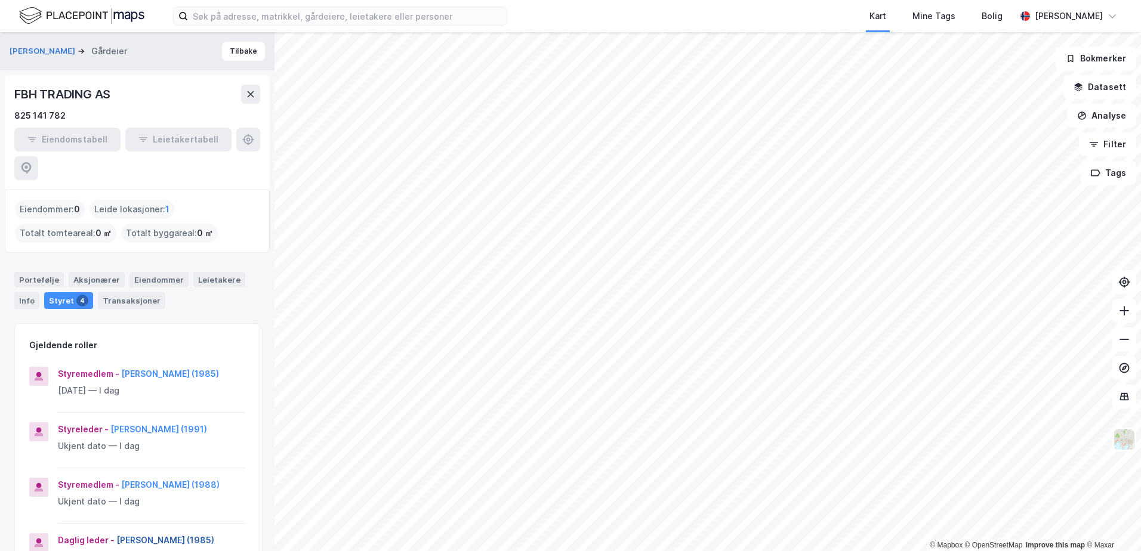
click at [0, 0] on button "[PERSON_NAME] (1985)" at bounding box center [0, 0] width 0 height 0
